Goal: Task Accomplishment & Management: Use online tool/utility

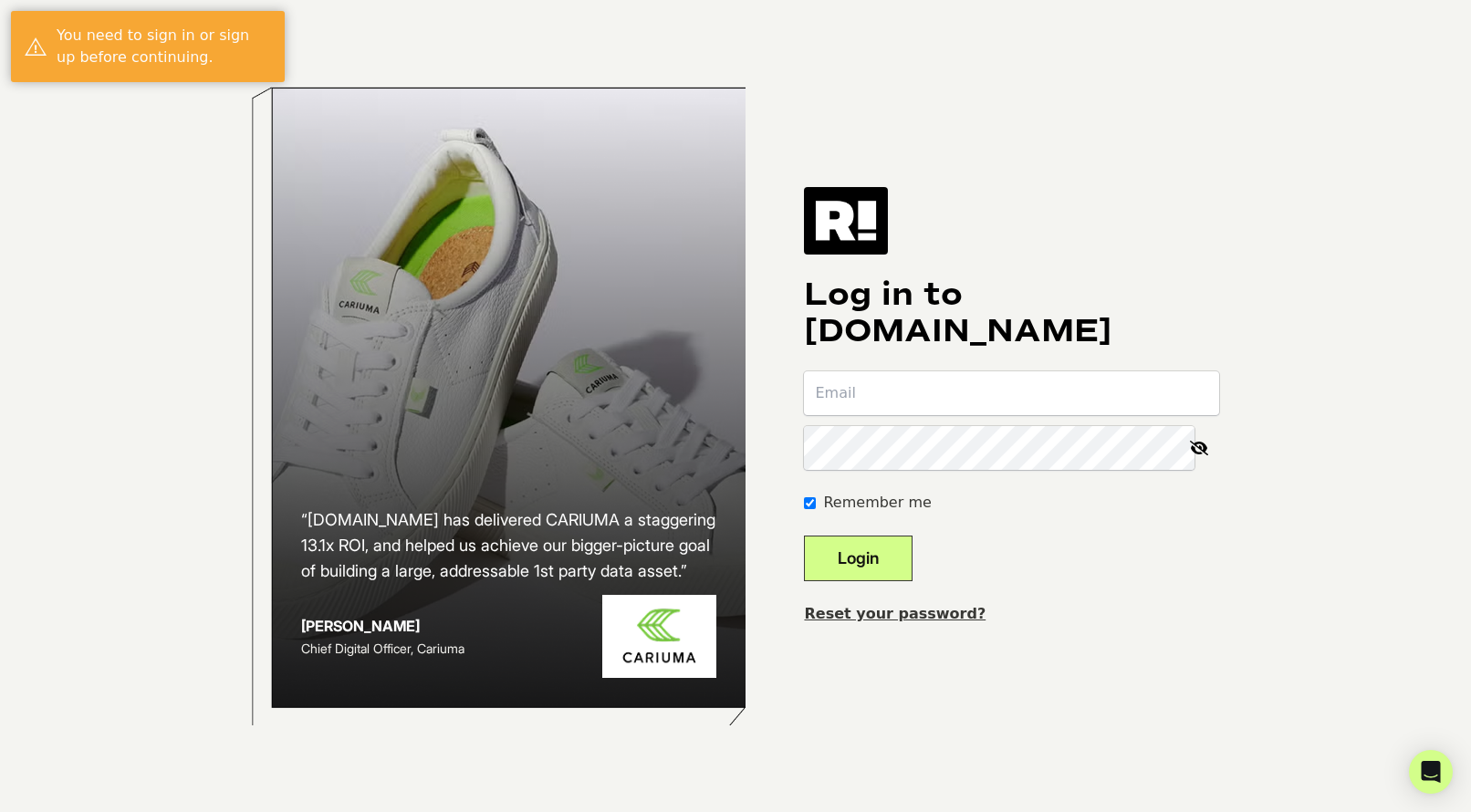
drag, startPoint x: 0, startPoint y: 0, endPoint x: 942, endPoint y: 400, distance: 1023.4
click at [942, 400] on input "email" at bounding box center [1011, 393] width 415 height 44
click at [0, 811] on com-1password-button at bounding box center [0, 812] width 0 height 0
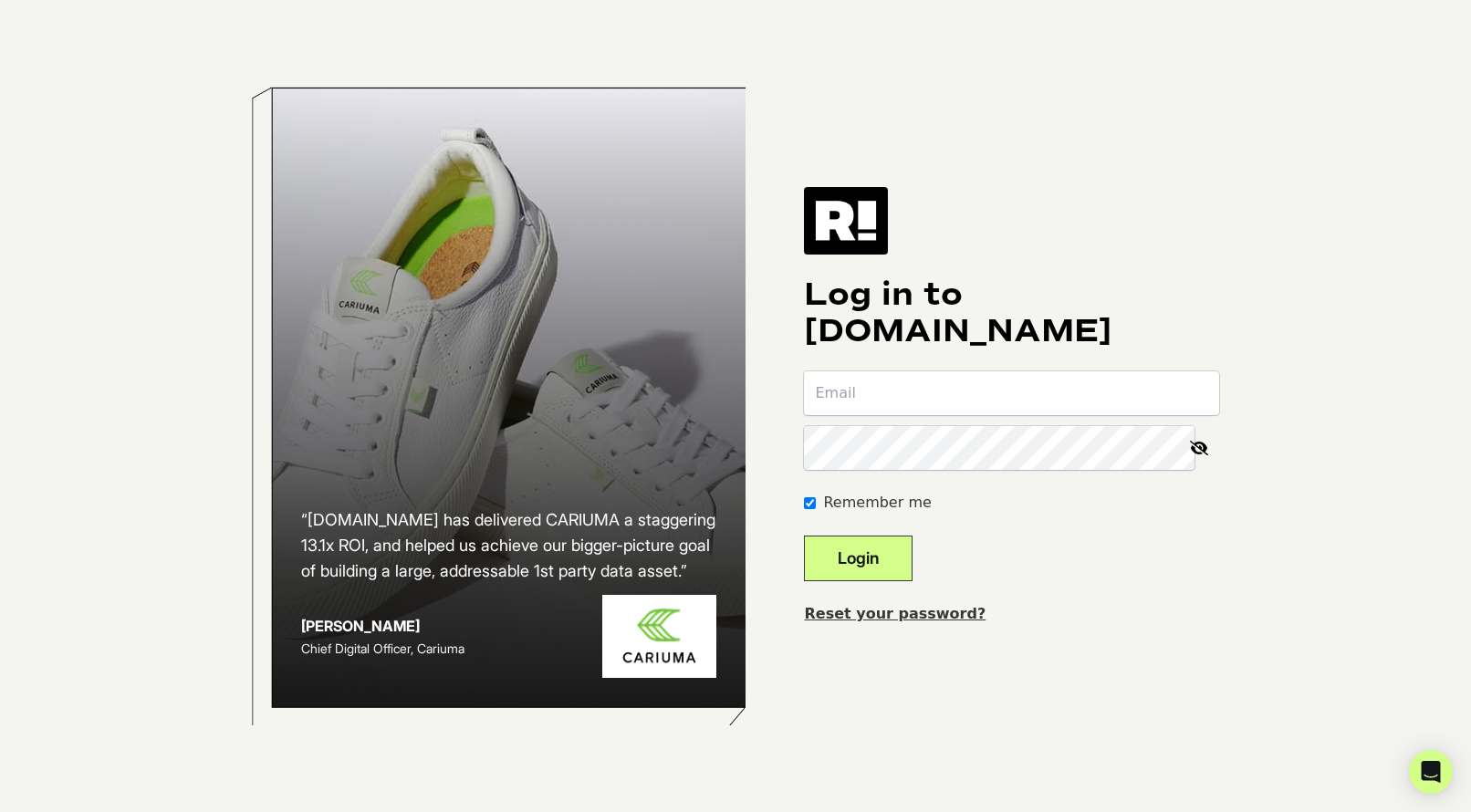
click at [1069, 398] on input "email" at bounding box center [1011, 393] width 415 height 44
type input "[PERSON_NAME][EMAIL_ADDRESS][DOMAIN_NAME]"
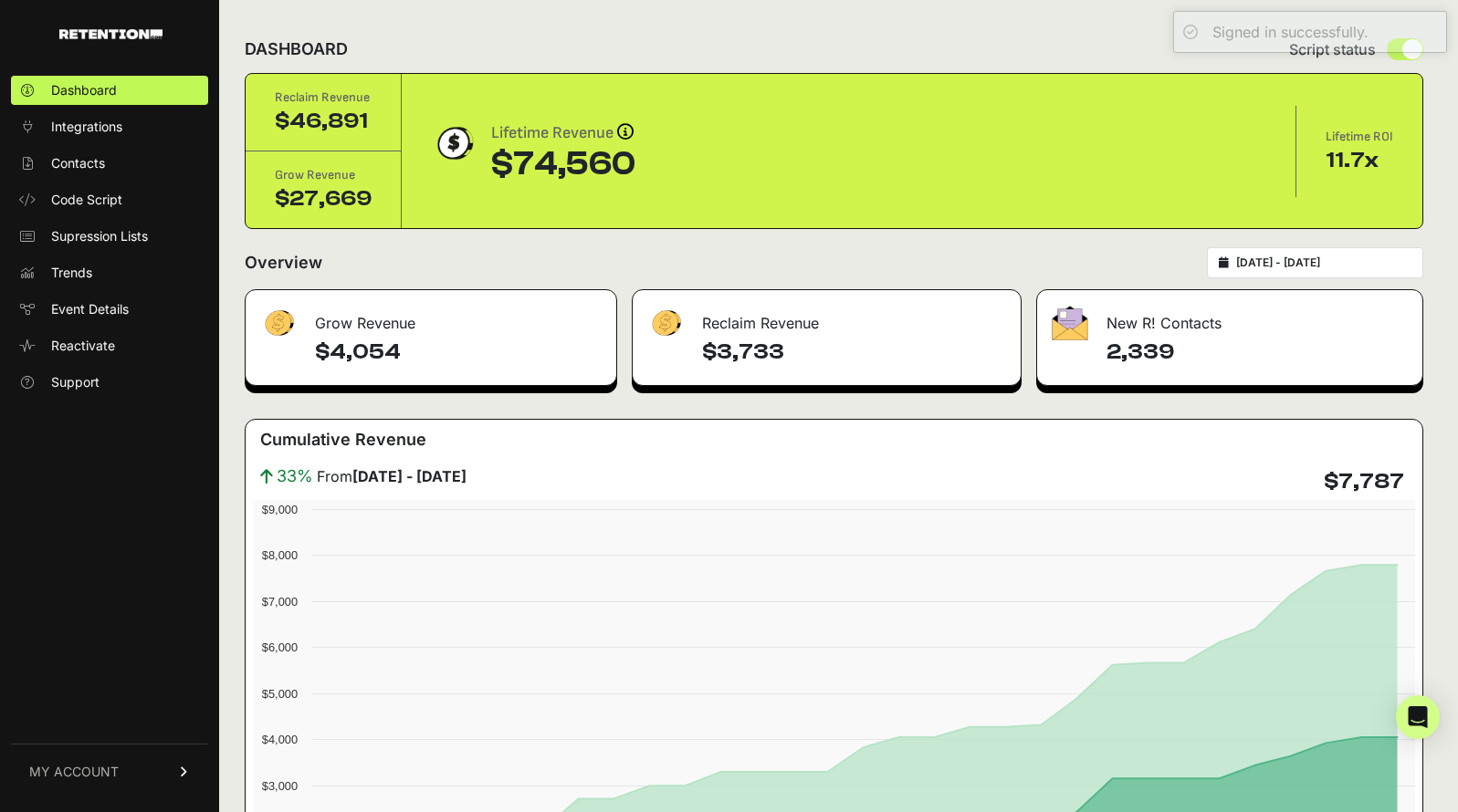
scroll to position [4, 0]
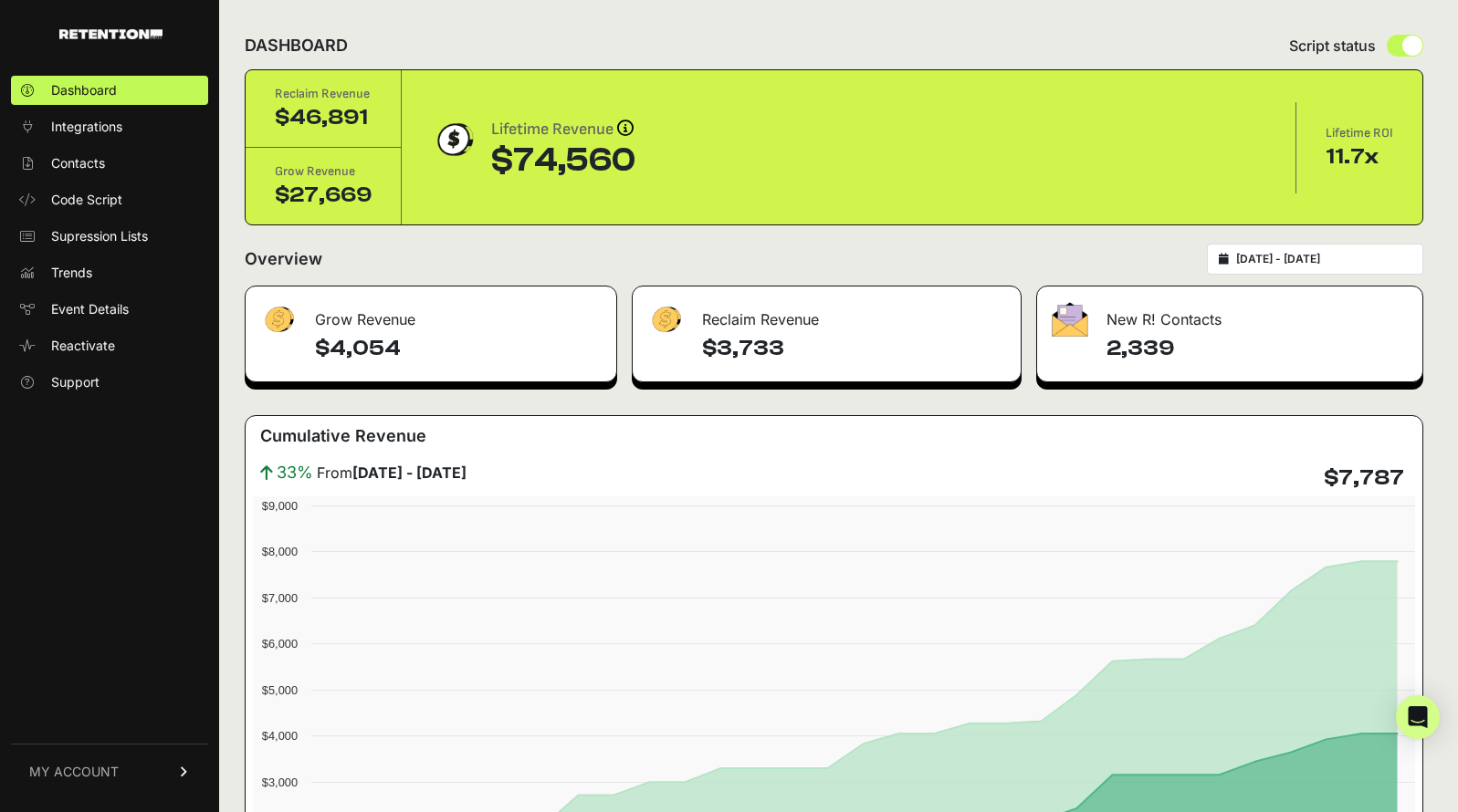
drag, startPoint x: 380, startPoint y: 124, endPoint x: 257, endPoint y: 124, distance: 123.0
click at [257, 124] on div "Reclaim Revenue $46,891" at bounding box center [324, 109] width 156 height 78
click at [1370, 261] on input "[DATE] - [DATE]" at bounding box center [1324, 260] width 175 height 15
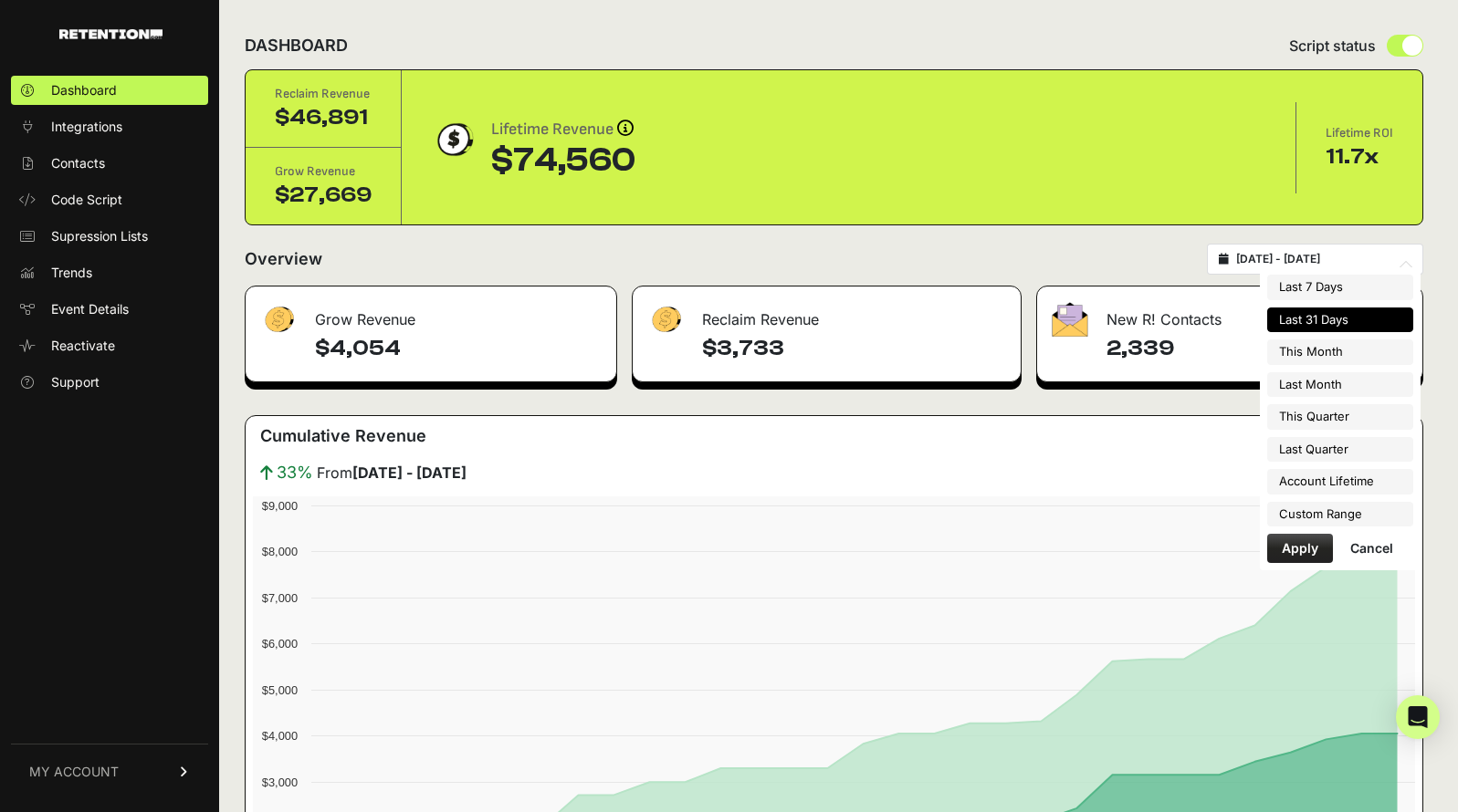
click at [1353, 325] on li "Last 31 Days" at bounding box center [1339, 321] width 146 height 26
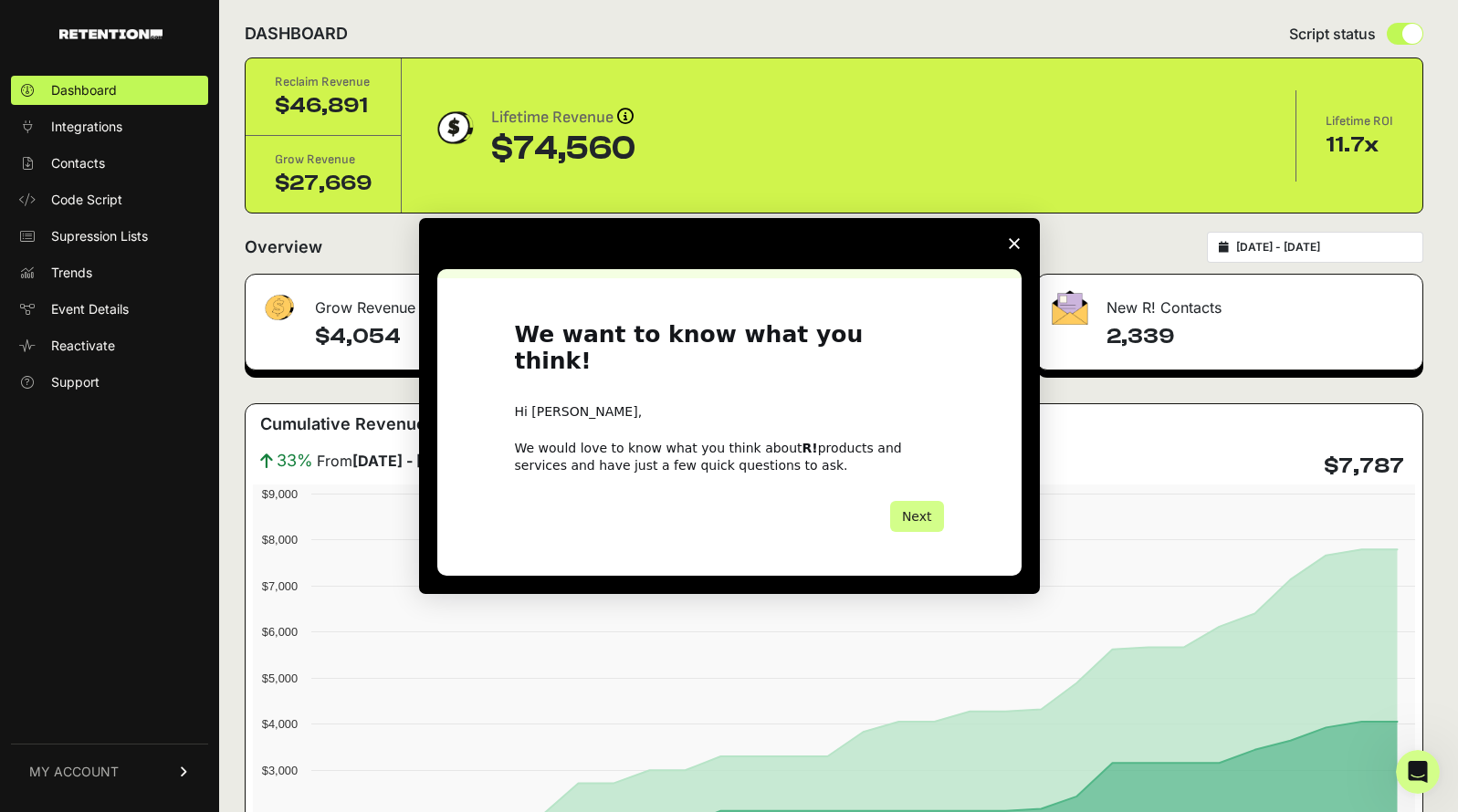
scroll to position [0, 0]
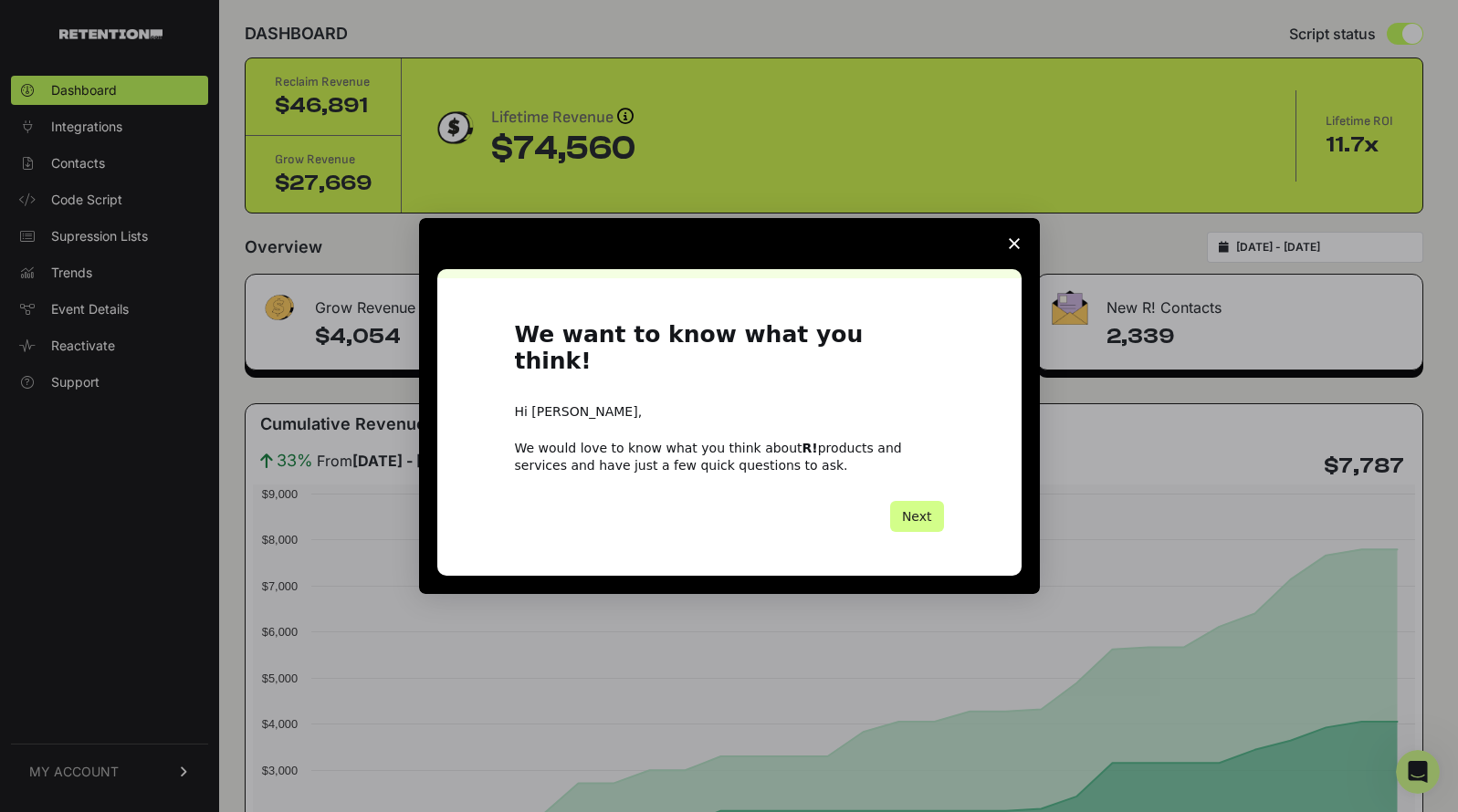
drag, startPoint x: 1122, startPoint y: 323, endPoint x: 1193, endPoint y: 332, distance: 71.6
click at [1193, 332] on div "Intercom messenger" at bounding box center [729, 406] width 1458 height 812
click at [1021, 258] on span "Close survey" at bounding box center [1014, 243] width 51 height 51
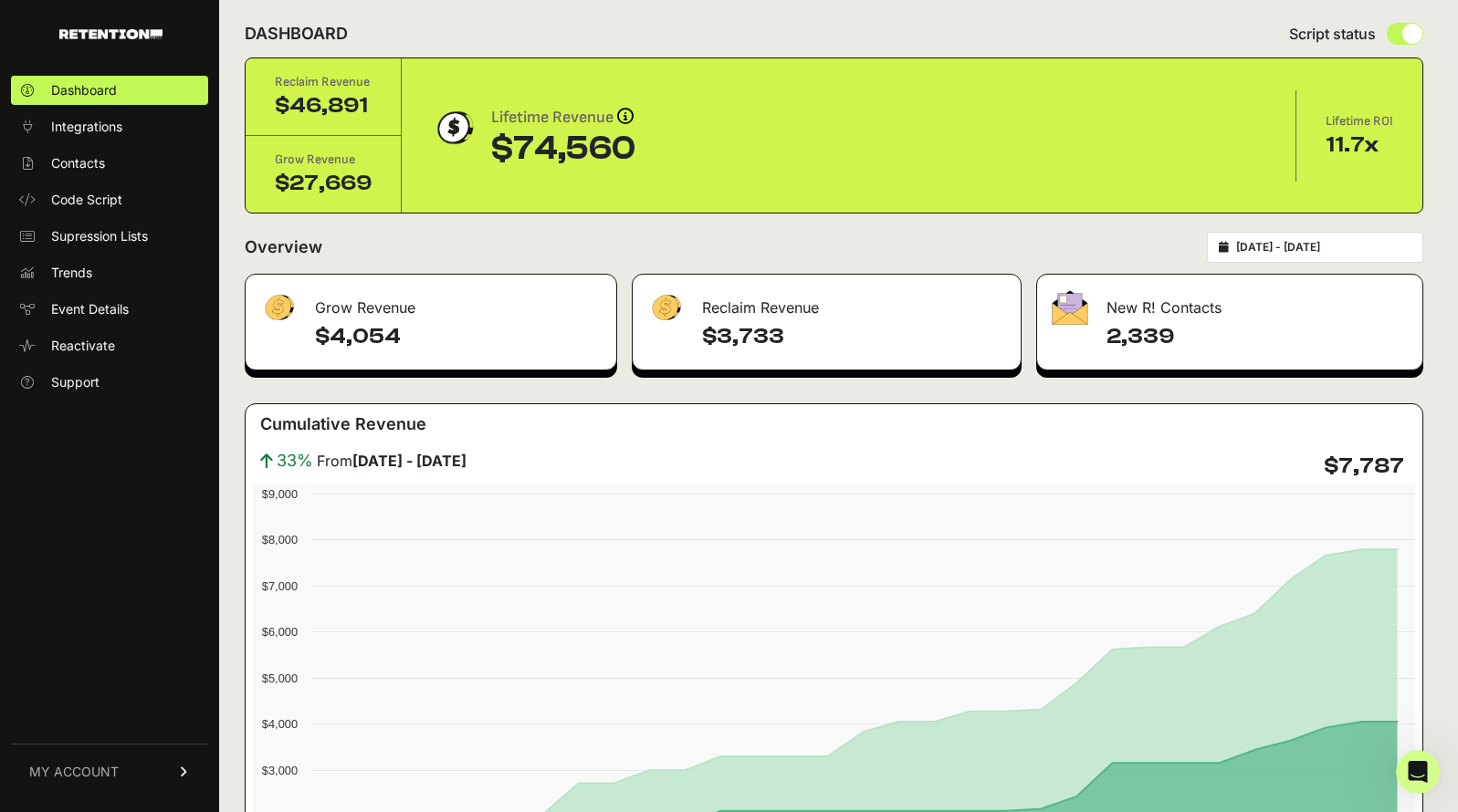
drag, startPoint x: 767, startPoint y: 332, endPoint x: 831, endPoint y: 340, distance: 64.5
click at [831, 340] on h4 "$3,733" at bounding box center [853, 336] width 303 height 29
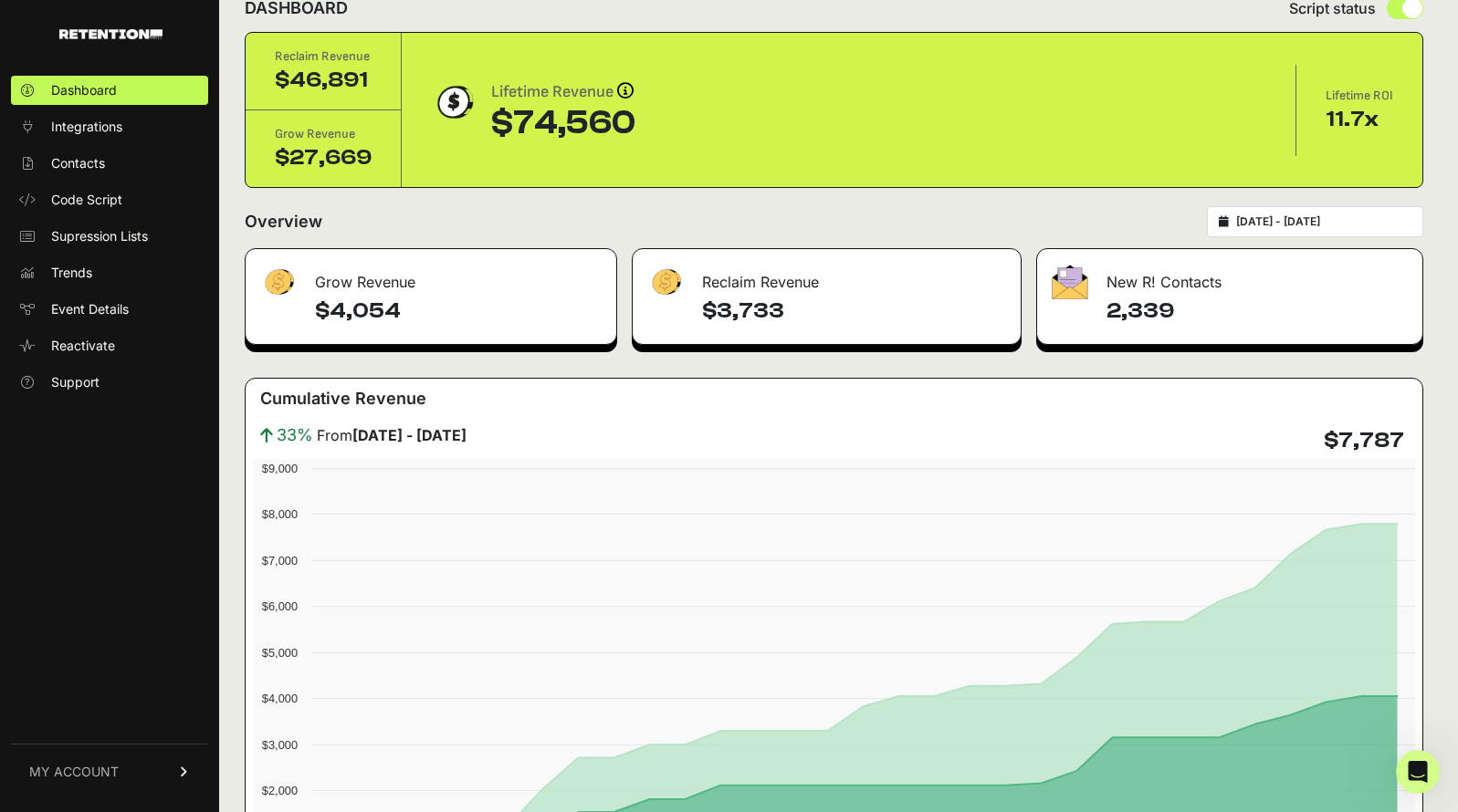
scroll to position [49, 0]
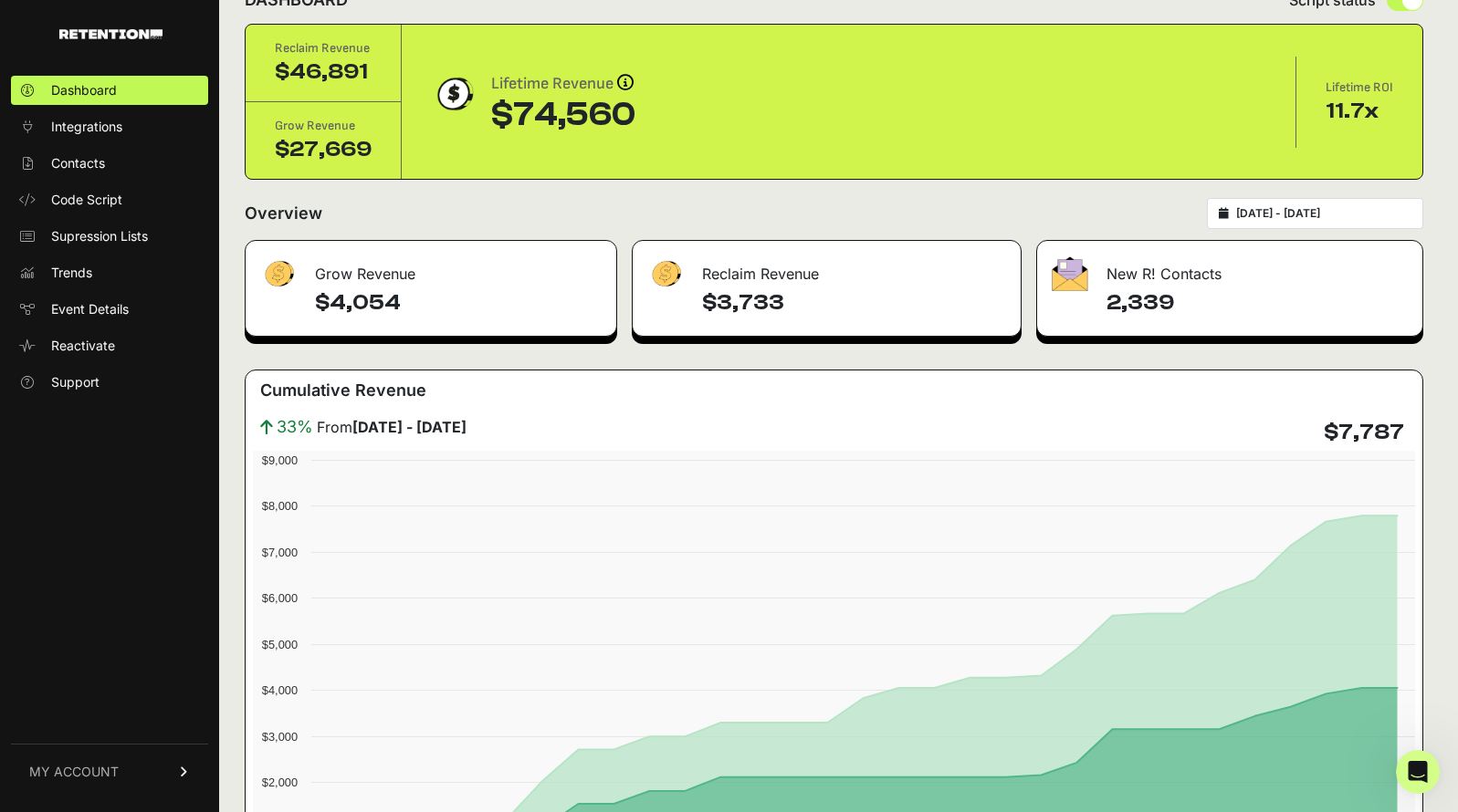
click at [488, 310] on h4 "$4,054" at bounding box center [458, 302] width 287 height 29
drag, startPoint x: 425, startPoint y: 307, endPoint x: 334, endPoint y: 303, distance: 91.1
click at [334, 303] on h4 "$4,054" at bounding box center [458, 302] width 287 height 29
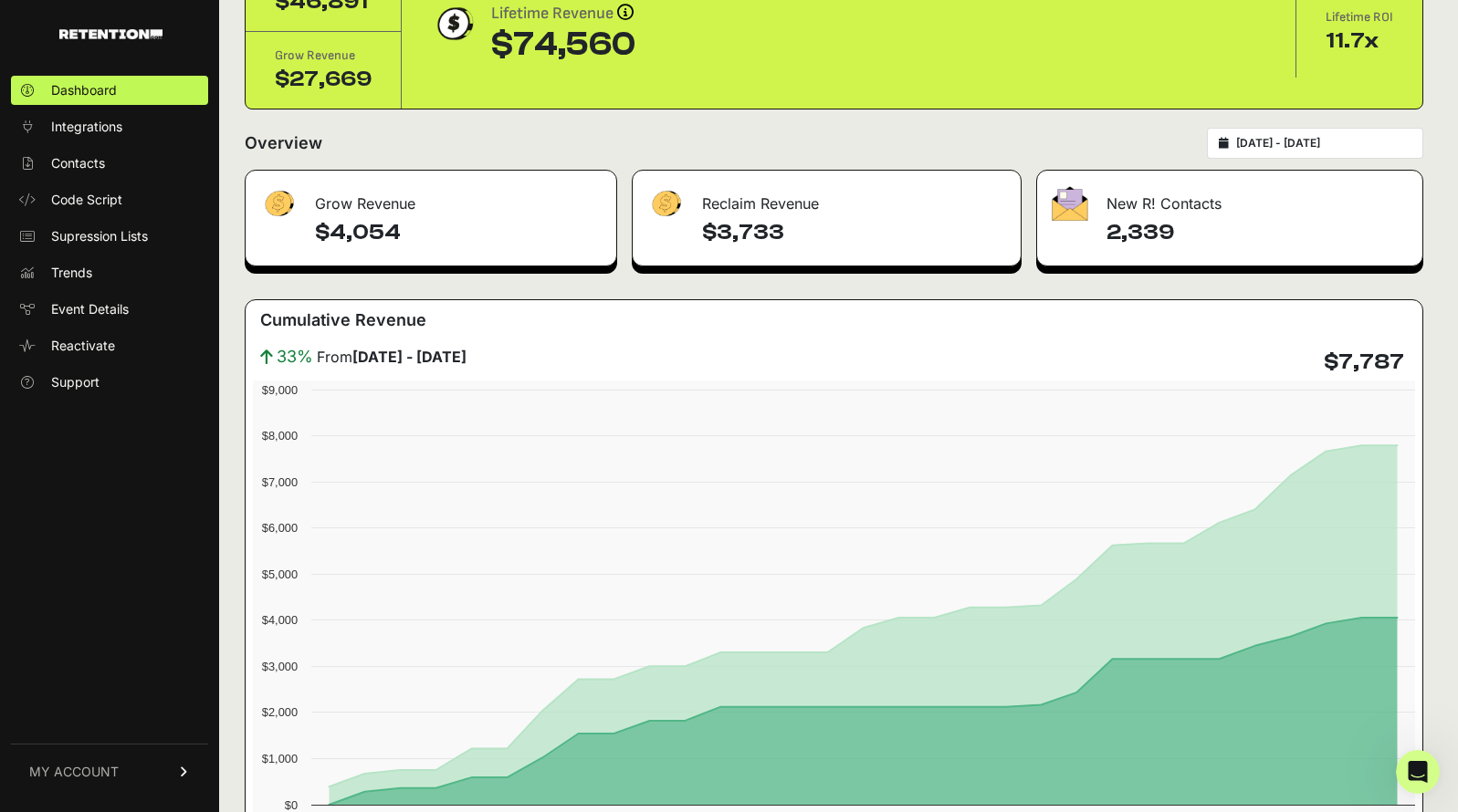
scroll to position [126, 0]
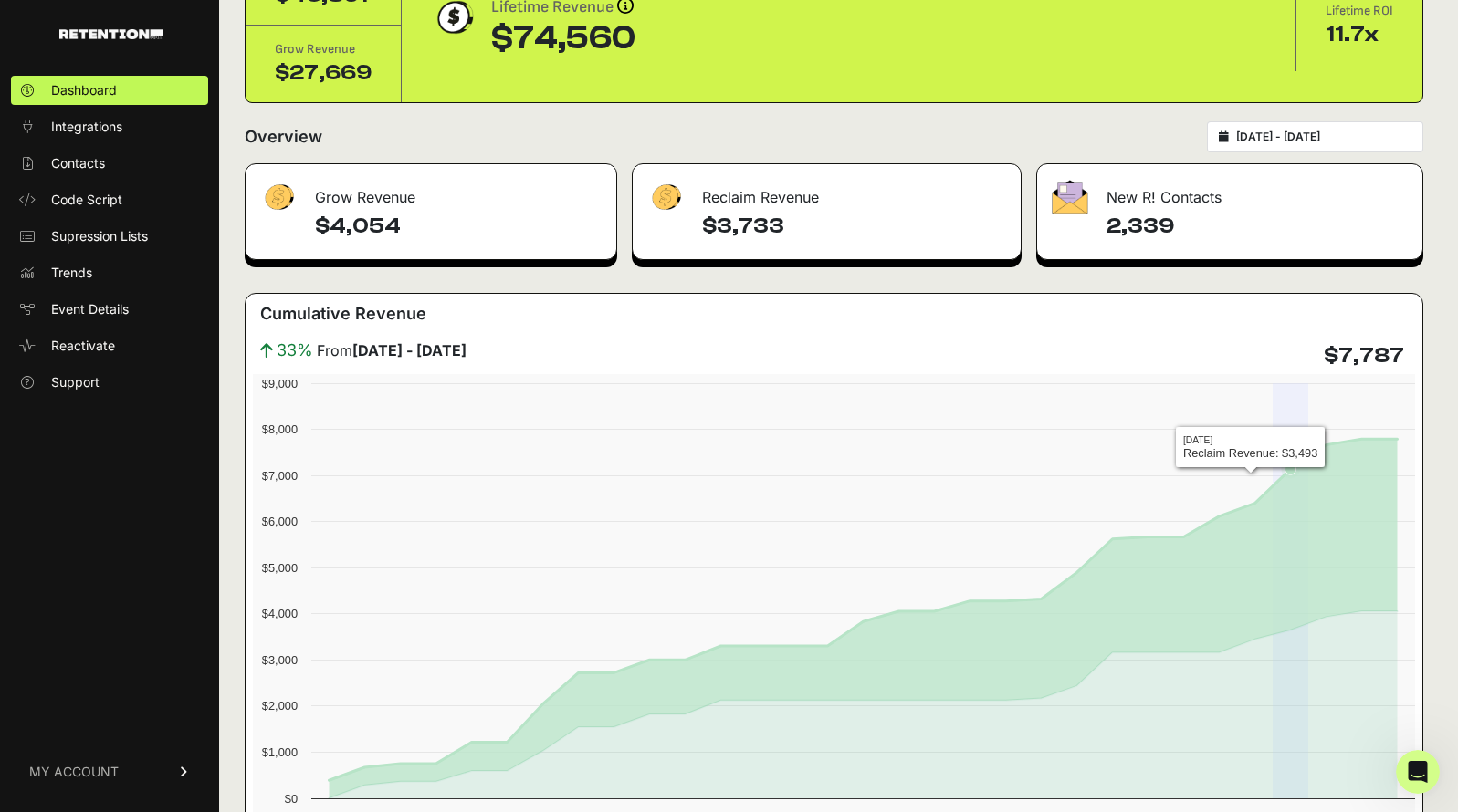
click at [1305, 363] on div "33% From July 23 - August 22 $7,787" at bounding box center [834, 355] width 1162 height 36
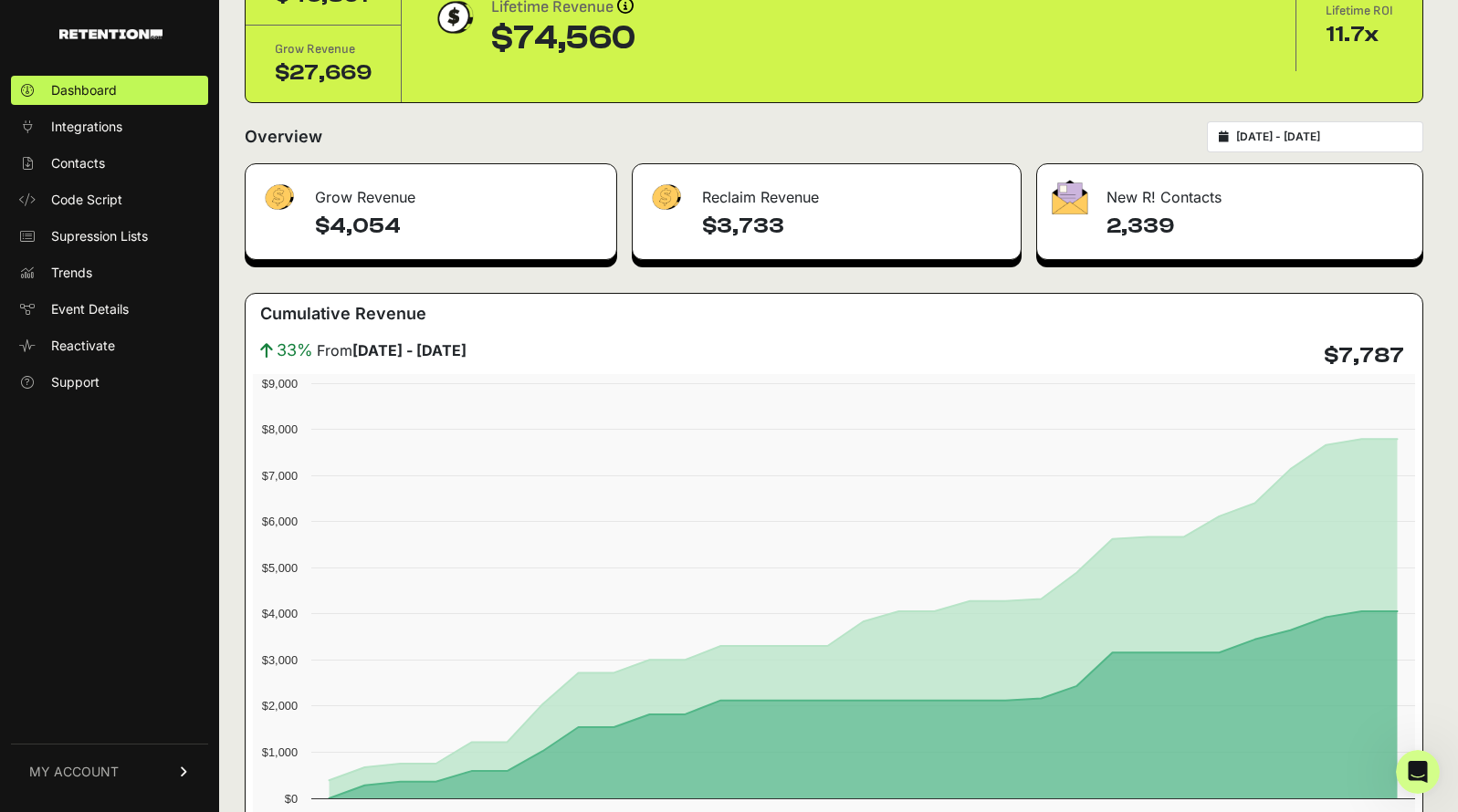
drag, startPoint x: 1339, startPoint y: 354, endPoint x: 1409, endPoint y: 362, distance: 70.5
click at [1409, 362] on div "33% From July 23 - August 22 $7,787" at bounding box center [834, 355] width 1162 height 36
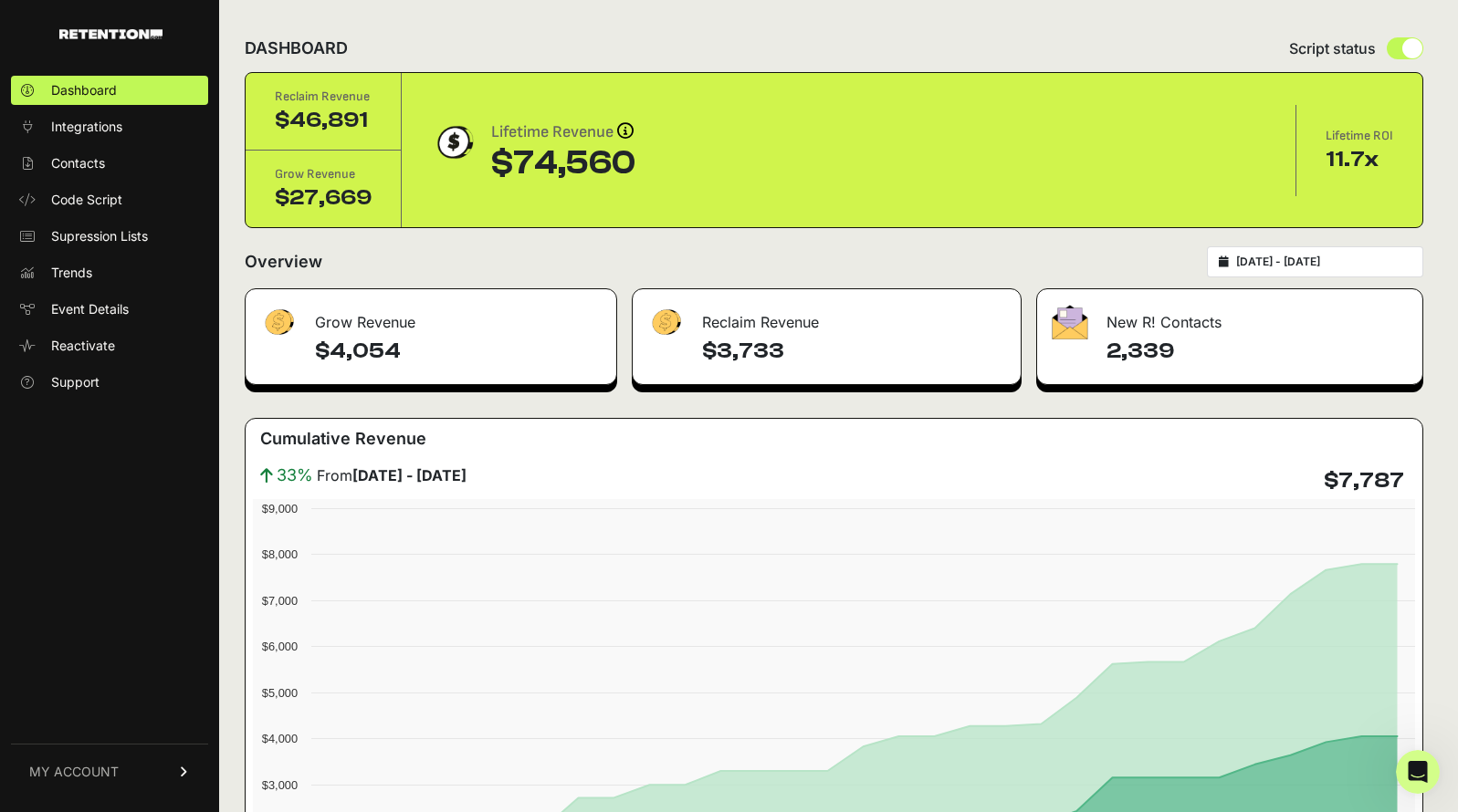
scroll to position [0, 0]
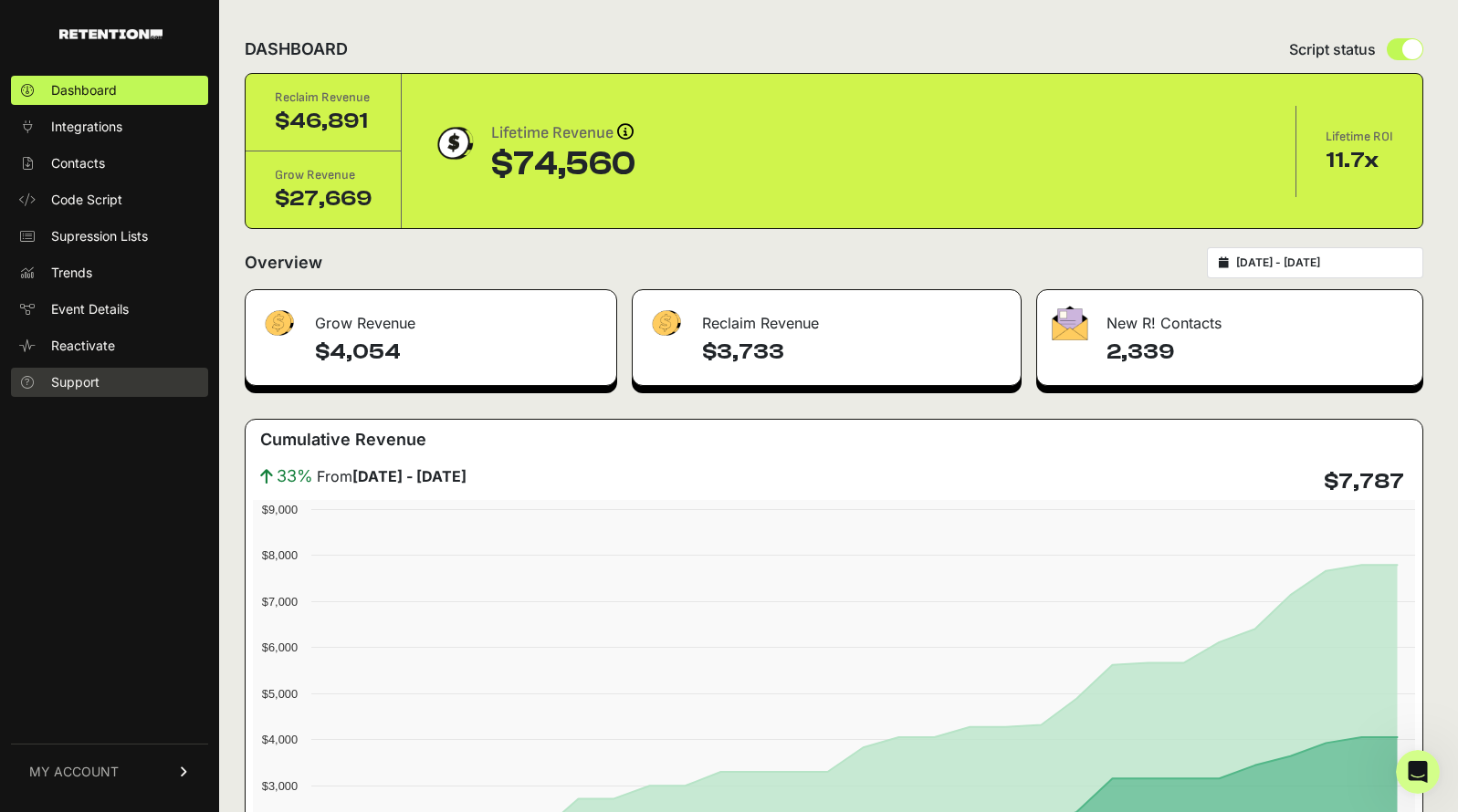
click at [106, 379] on link "Support" at bounding box center [109, 382] width 198 height 29
